Goal: Information Seeking & Learning: Find specific fact

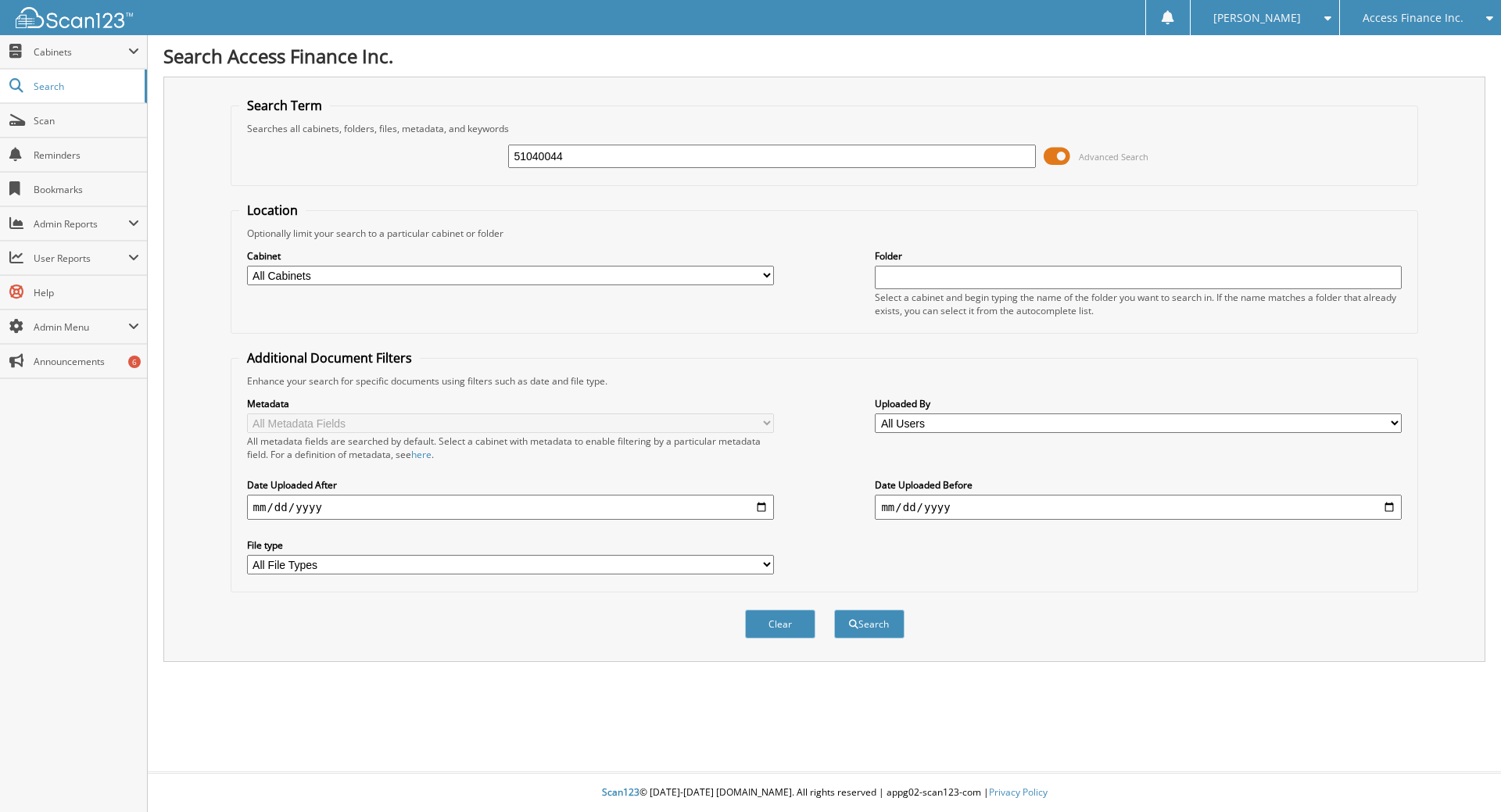
type input "51040044"
click at [871, 611] on div "Search" at bounding box center [869, 624] width 73 height 32
click at [871, 619] on button "Search" at bounding box center [869, 625] width 70 height 29
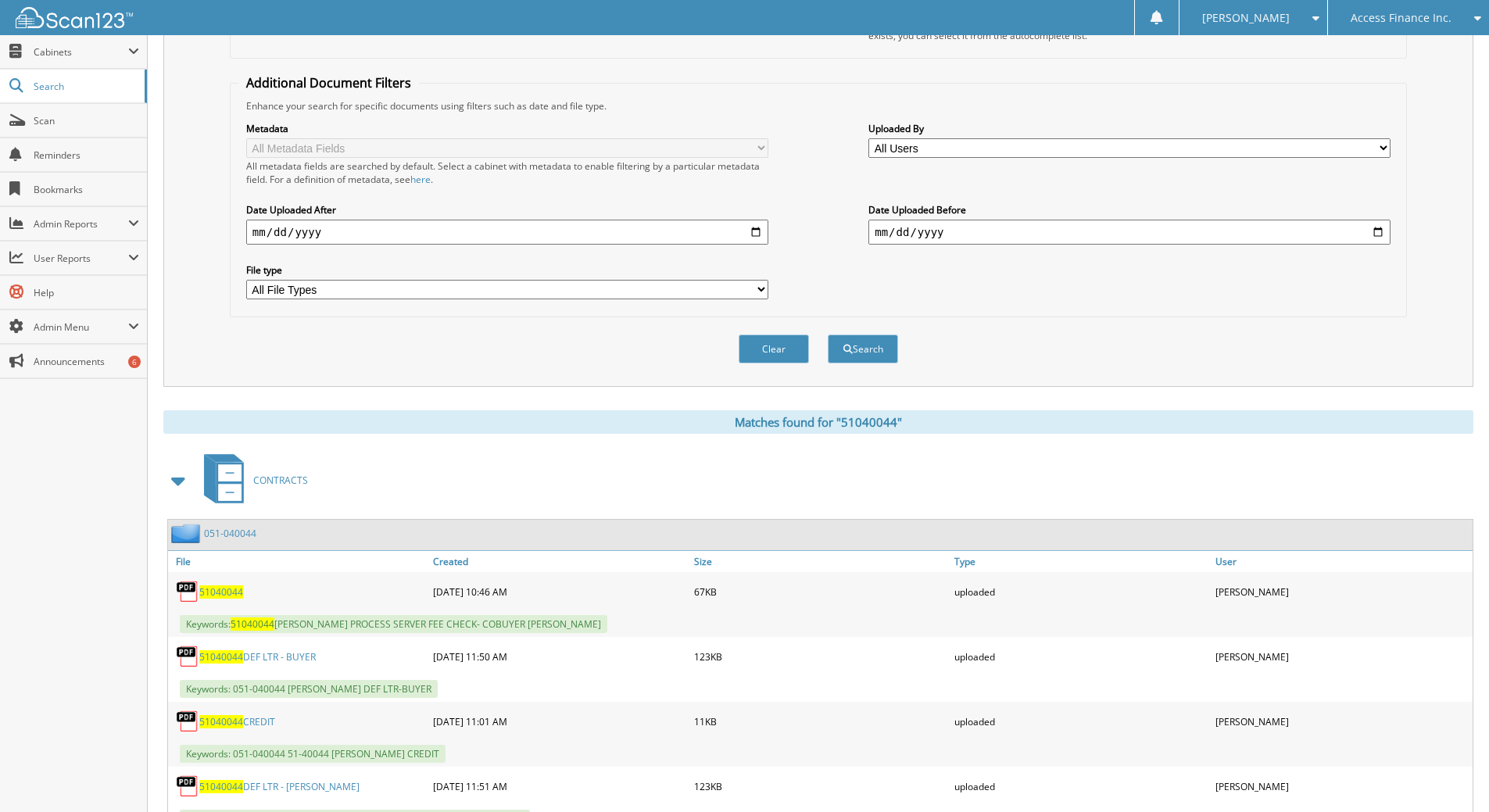
scroll to position [313, 0]
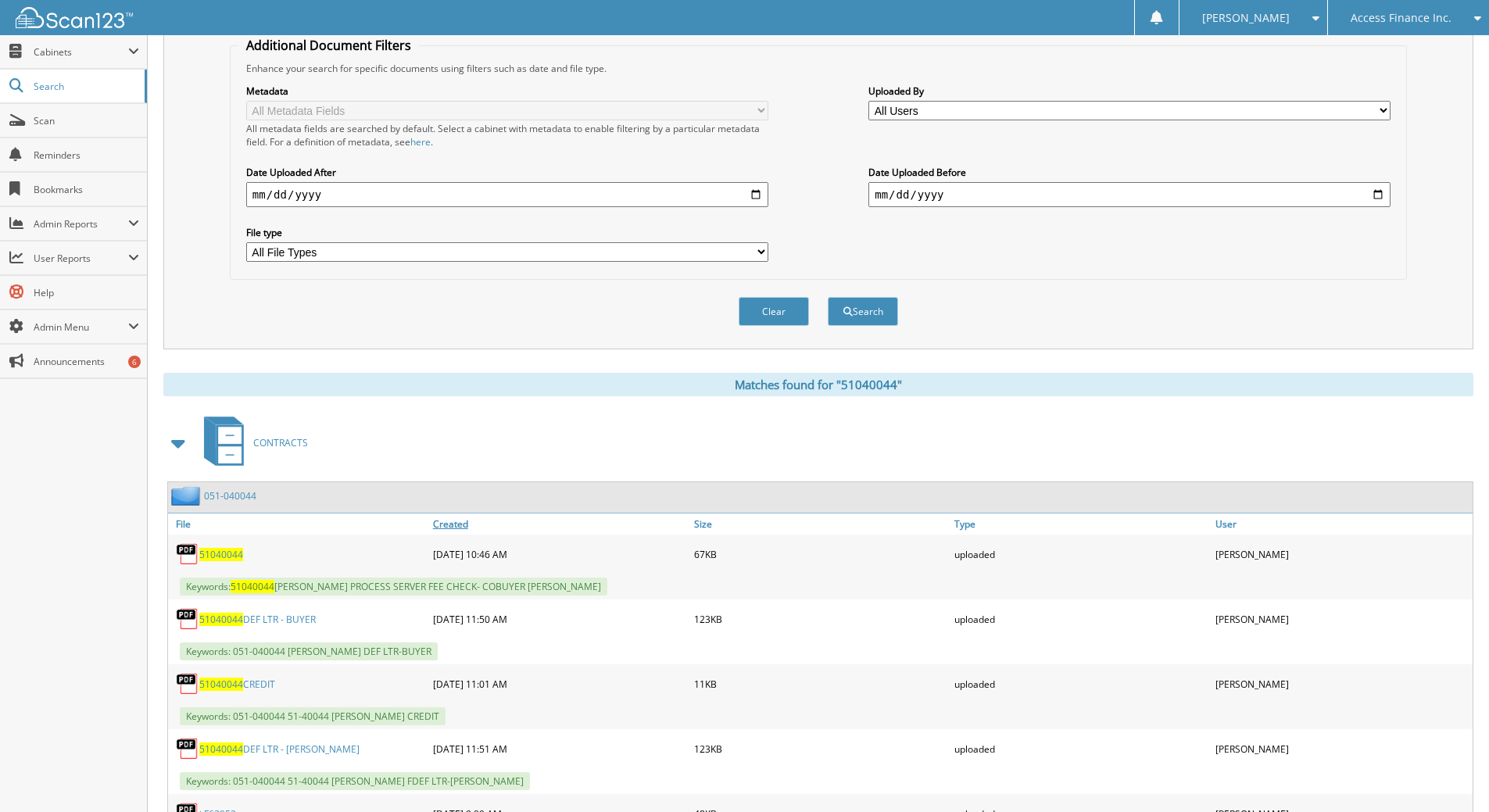
click at [460, 526] on link "Created" at bounding box center [560, 525] width 261 height 21
click at [252, 501] on link "051-040044" at bounding box center [230, 496] width 52 height 13
